Goal: Task Accomplishment & Management: Manage account settings

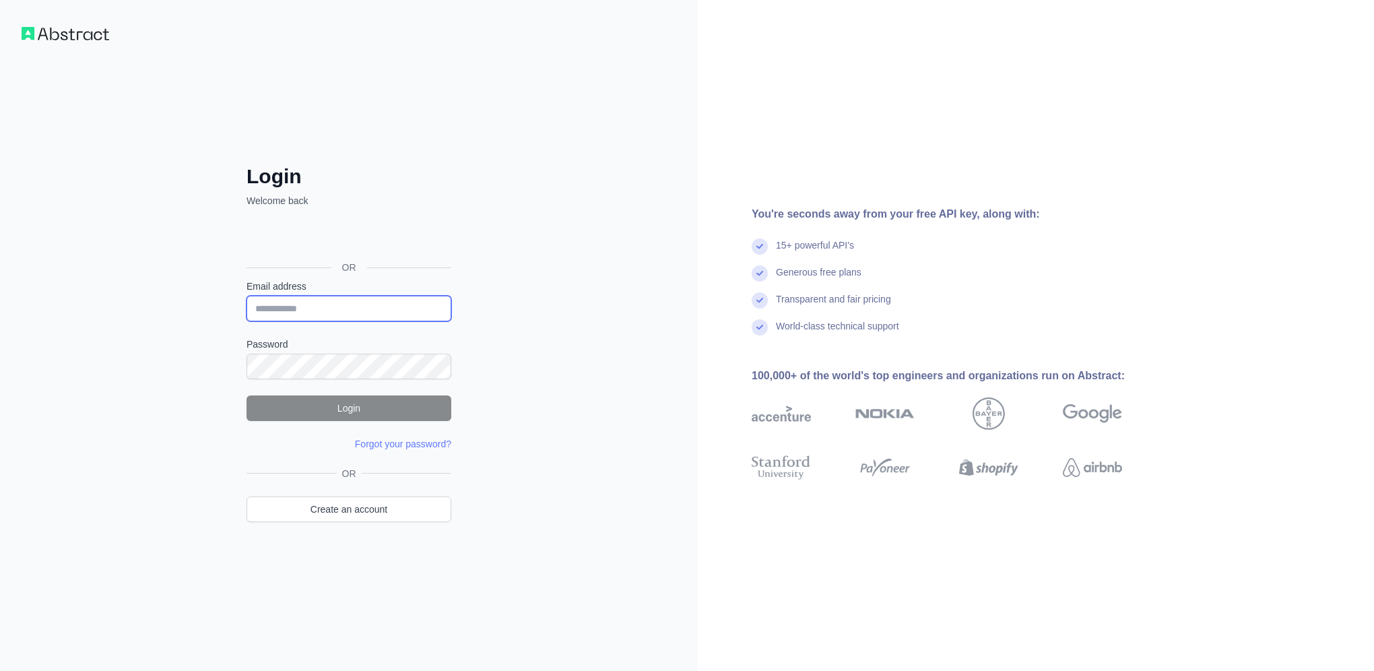
type input "**********"
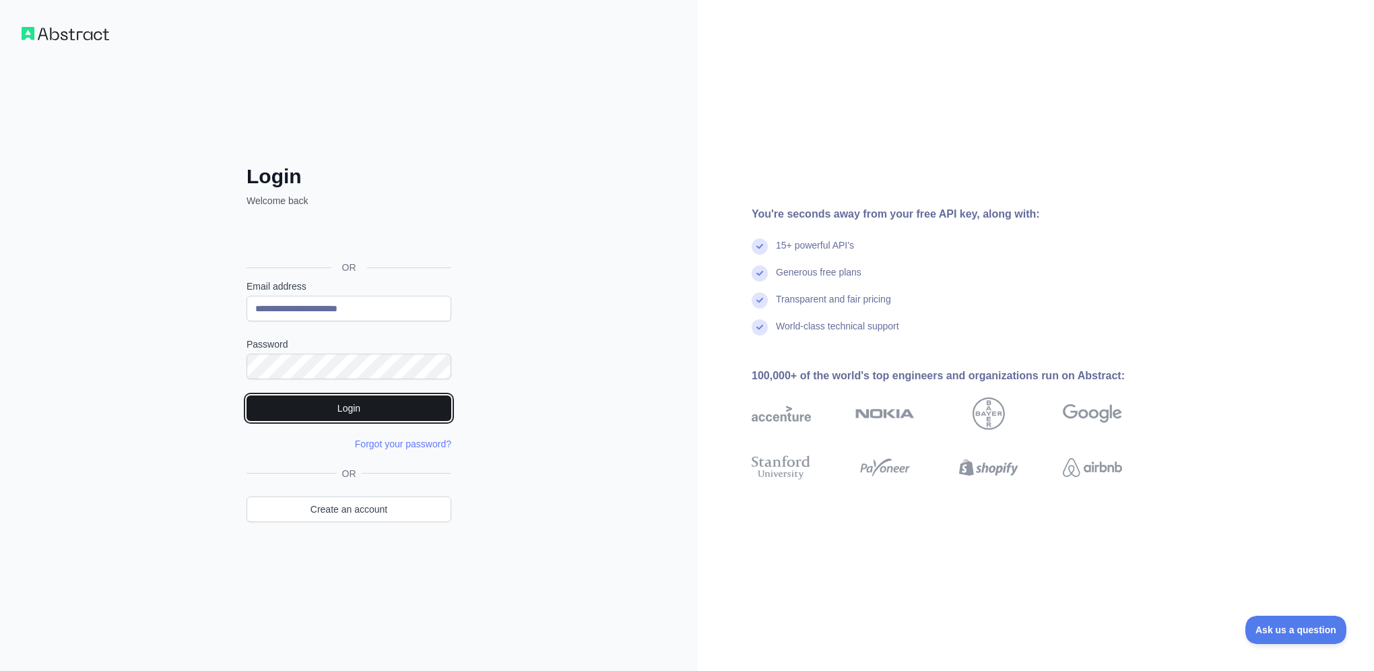
click at [401, 405] on button "Login" at bounding box center [348, 408] width 205 height 26
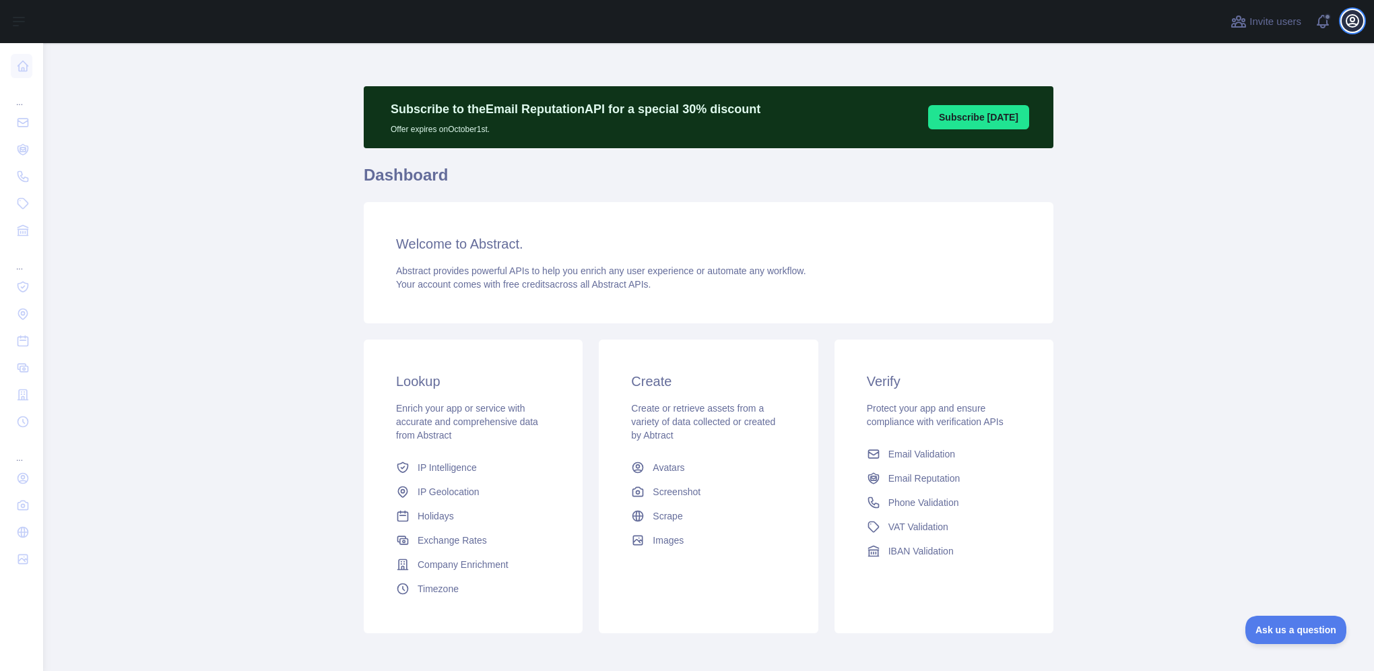
click at [1346, 24] on icon "button" at bounding box center [1352, 21] width 12 height 12
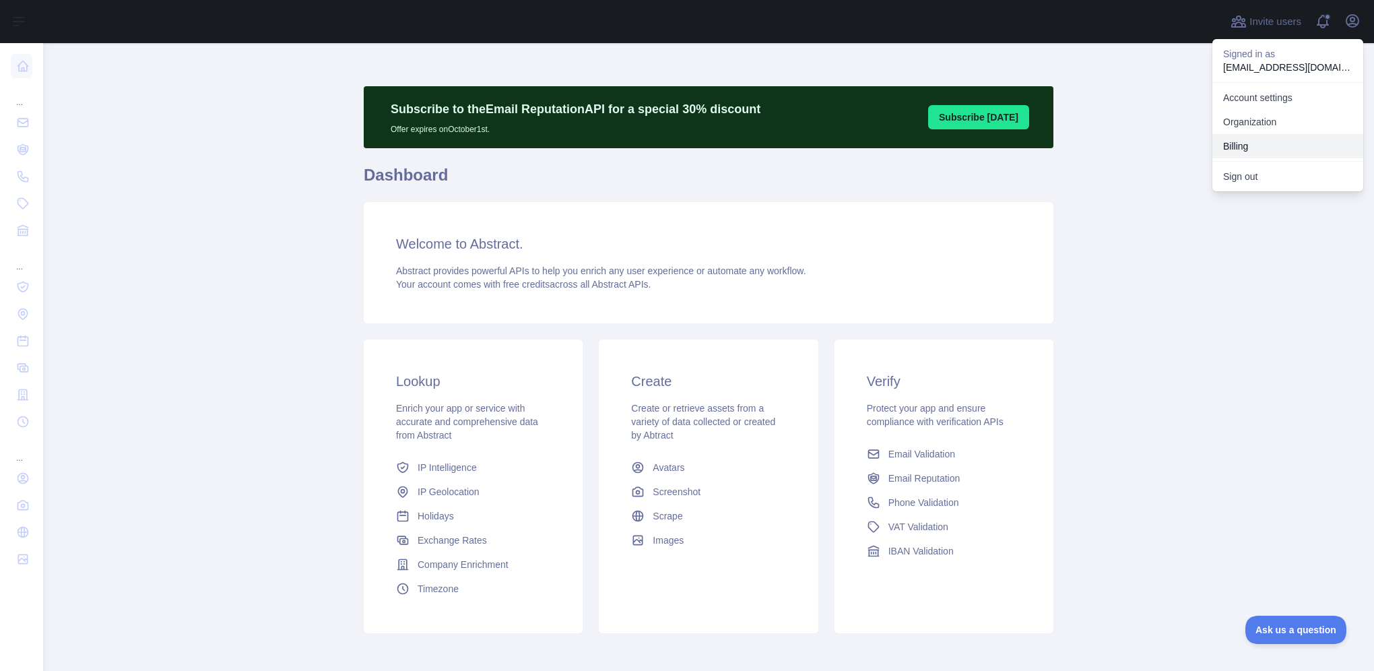
click at [1255, 148] on button "Billing" at bounding box center [1287, 146] width 151 height 24
